Goal: Task Accomplishment & Management: Manage account settings

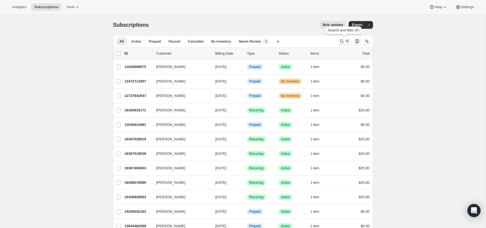
click at [340, 42] on icon "Search and filter results" at bounding box center [341, 41] width 5 height 5
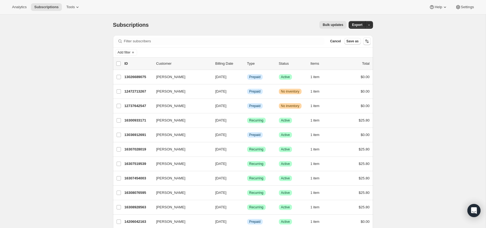
click at [264, 45] on div "Filter subscribers Cancel Save as" at bounding box center [243, 41] width 260 height 12
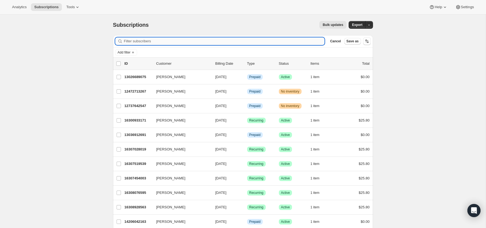
click at [257, 40] on input "Filter subscribers" at bounding box center [224, 41] width 201 height 8
paste input "[EMAIL_ADDRESS][DOMAIN_NAME]"
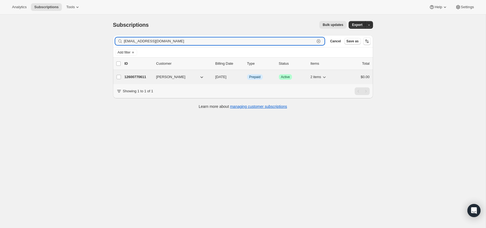
type input "[EMAIL_ADDRESS][DOMAIN_NAME]"
click at [138, 78] on p "12600770611" at bounding box center [137, 76] width 27 height 5
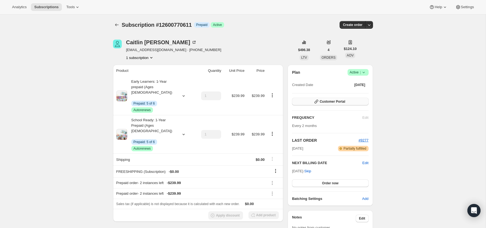
click at [347, 99] on button "Customer Portal" at bounding box center [330, 102] width 76 height 8
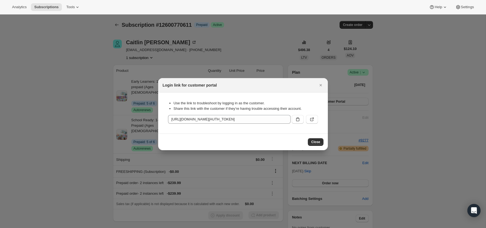
click at [309, 118] on icon ":rcj:" at bounding box center [311, 119] width 5 height 5
